Goal: Information Seeking & Learning: Learn about a topic

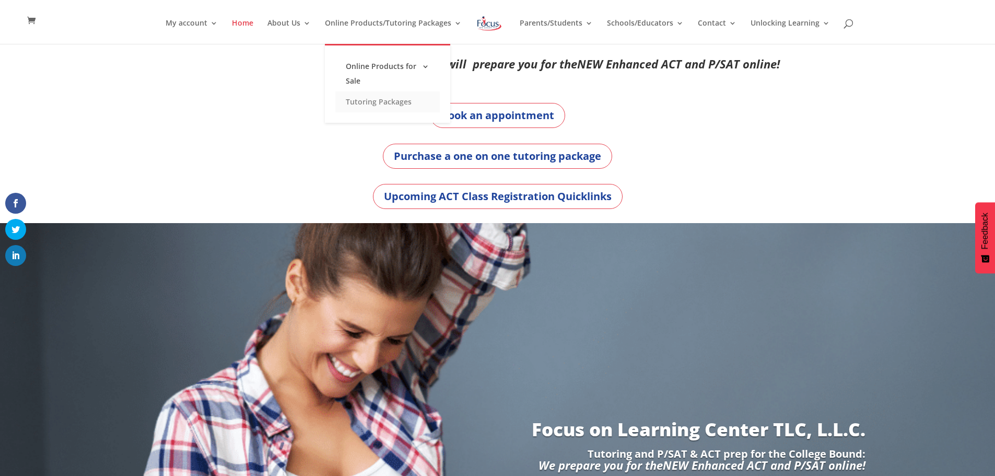
click at [404, 104] on link "Tutoring Packages" at bounding box center [387, 101] width 104 height 21
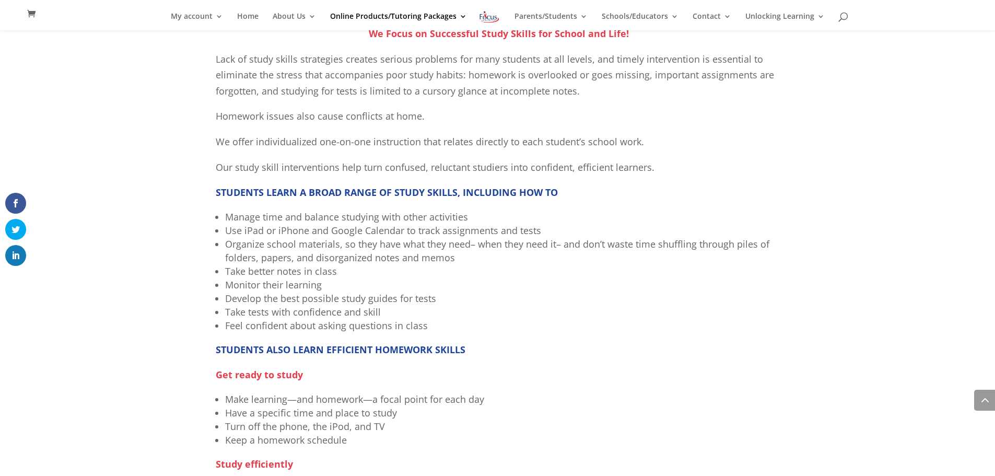
scroll to position [585, 0]
click at [248, 275] on li "Take better notes in class" at bounding box center [502, 271] width 555 height 14
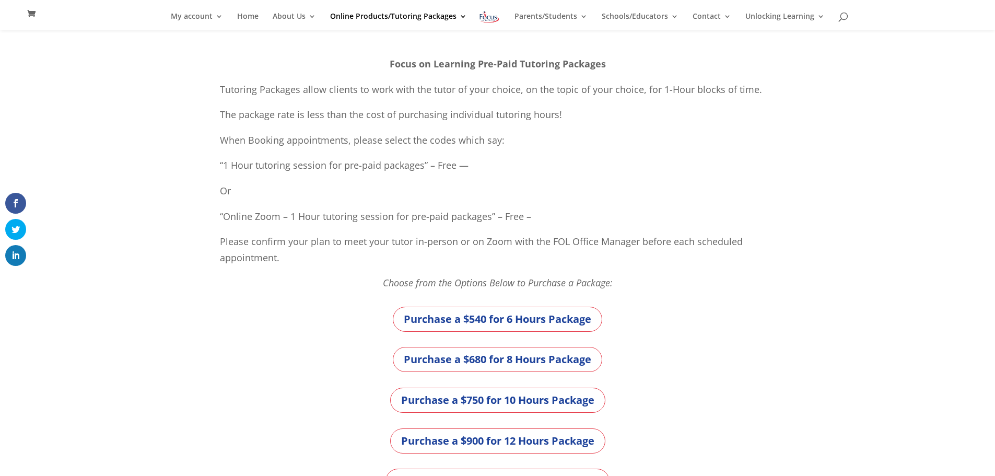
scroll to position [0, 0]
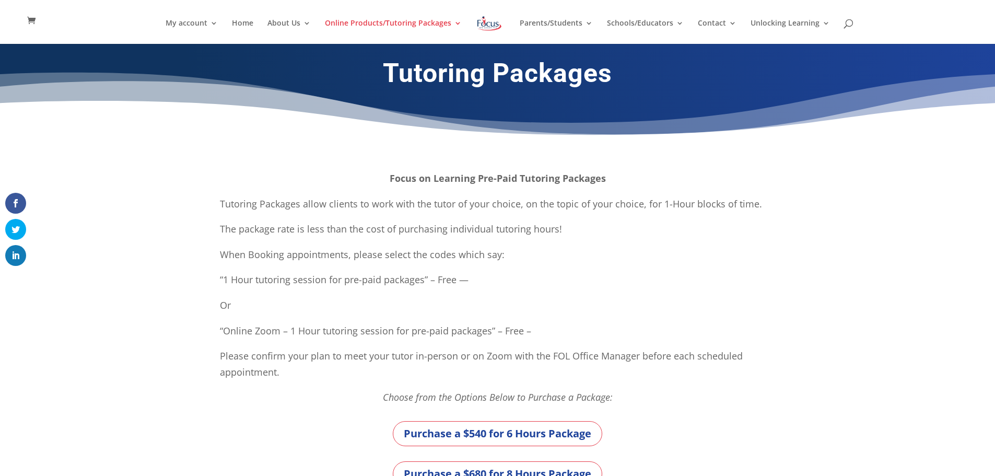
click at [270, 25] on ul "My account My account Account details My Courses Home About Us About FOL The FO…" at bounding box center [498, 31] width 665 height 25
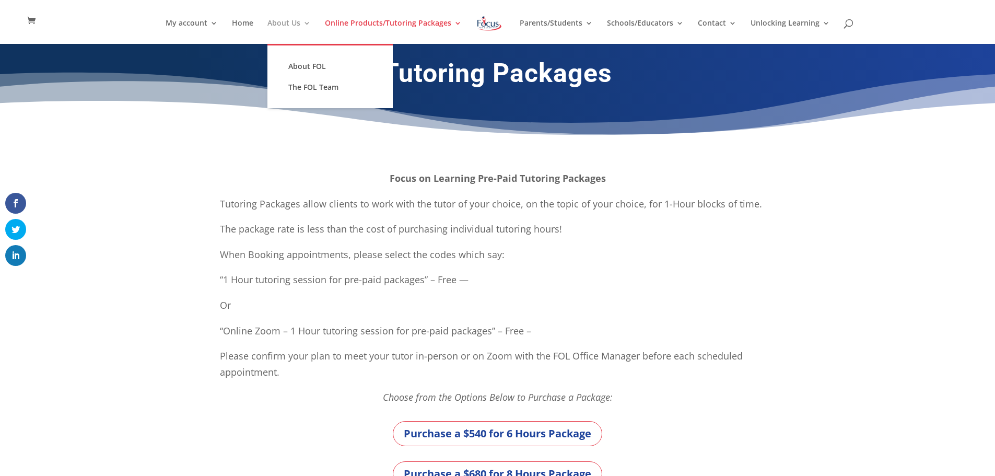
click at [288, 24] on link "About Us" at bounding box center [289, 31] width 43 height 25
click at [308, 60] on link "About FOL" at bounding box center [330, 66] width 104 height 21
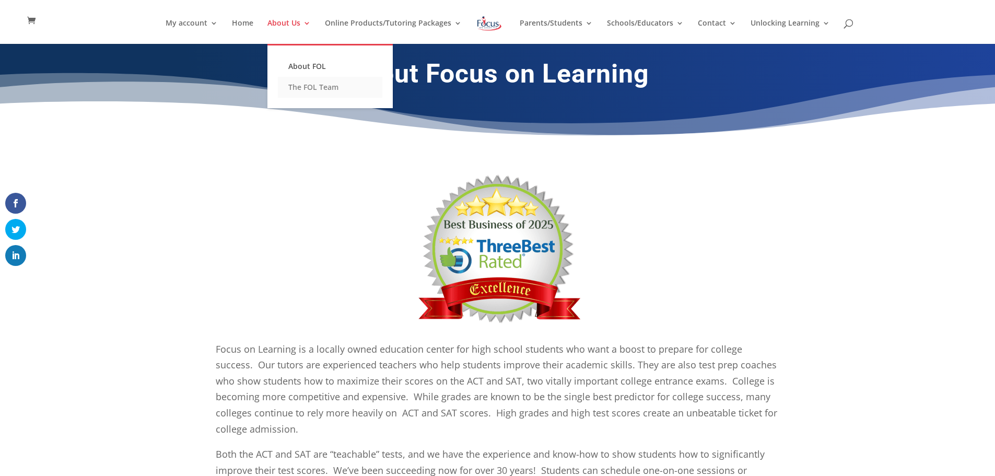
click at [309, 89] on link "The FOL Team" at bounding box center [330, 87] width 104 height 21
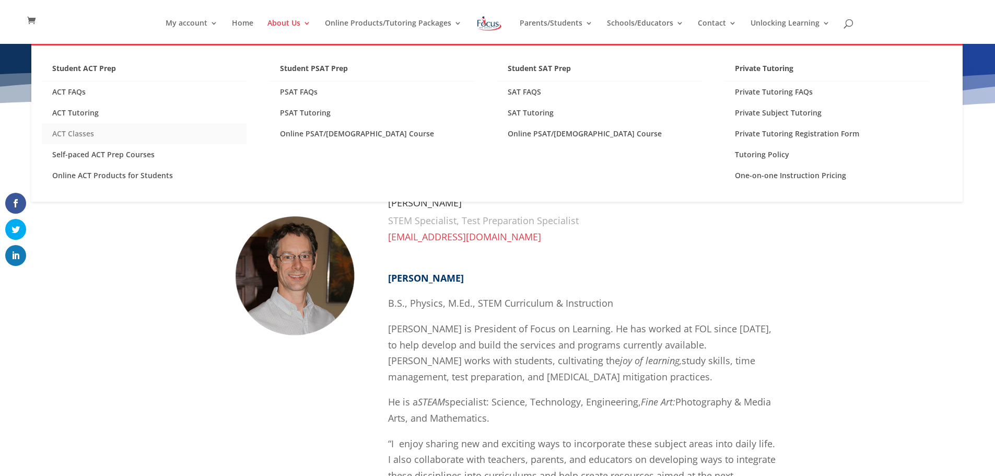
click at [89, 129] on link "ACT Classes" at bounding box center [144, 133] width 205 height 21
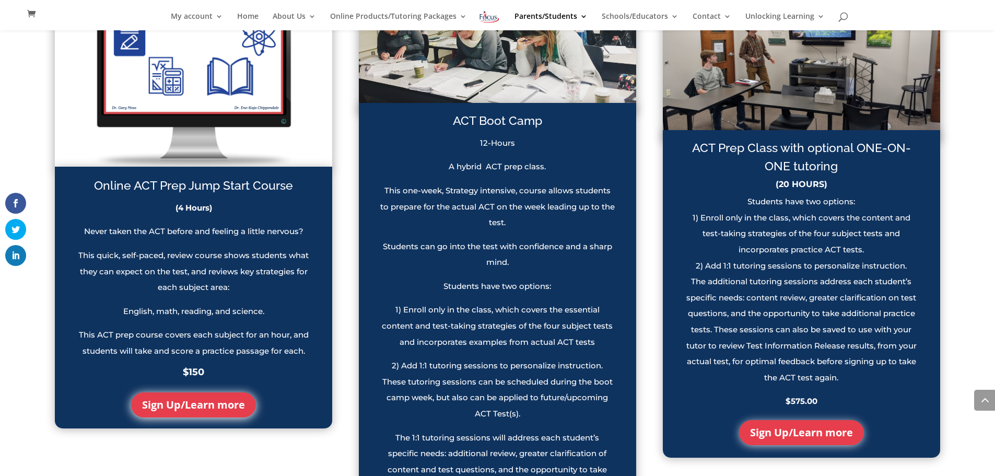
scroll to position [934, 0]
